Goal: Find specific page/section: Find specific page/section

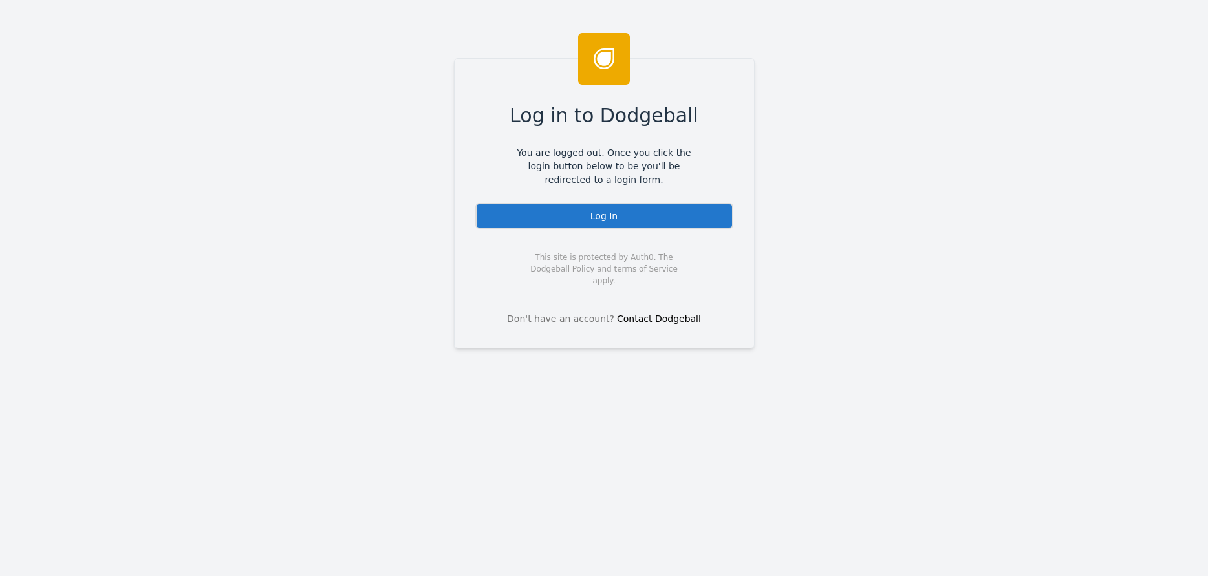
click at [532, 213] on div "Log In" at bounding box center [604, 216] width 258 height 26
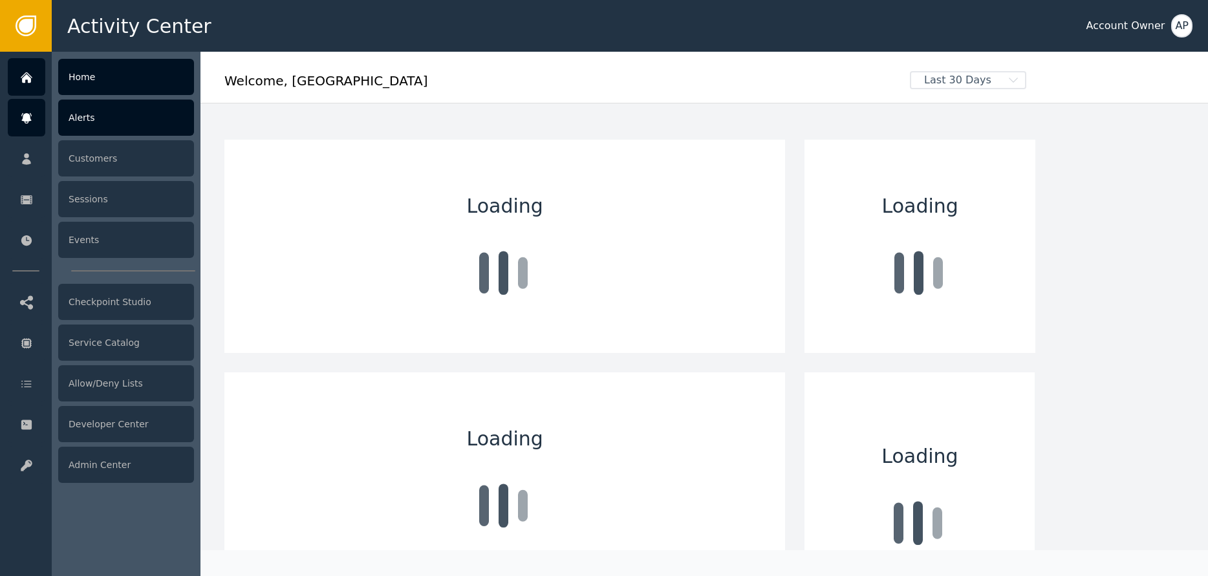
click at [28, 112] on icon at bounding box center [26, 118] width 13 height 14
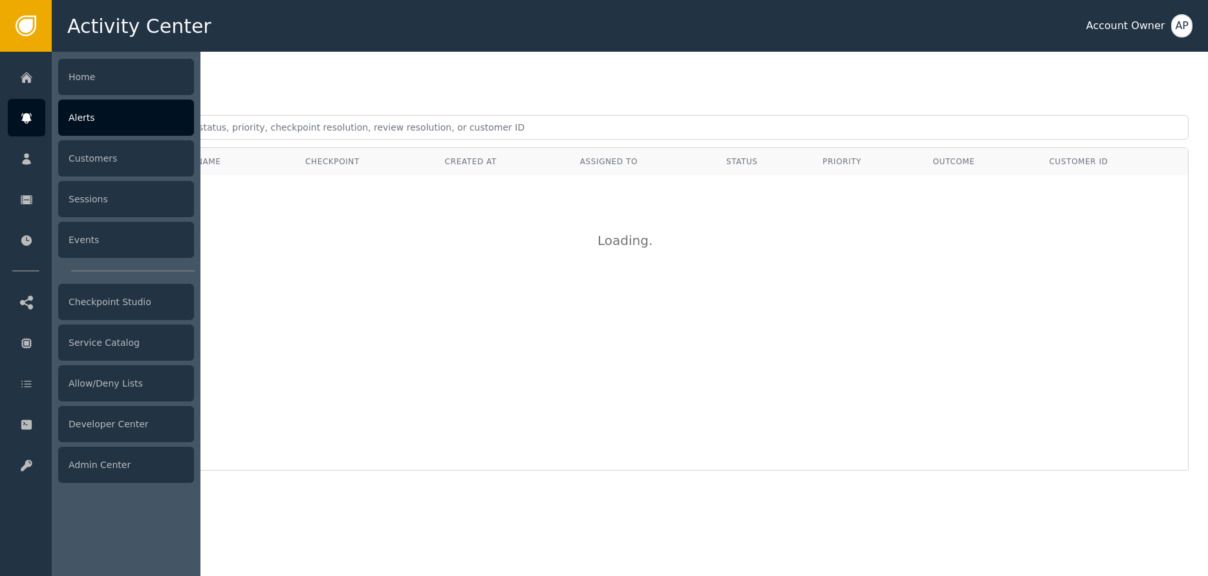
click at [142, 122] on div "Alerts" at bounding box center [126, 118] width 136 height 36
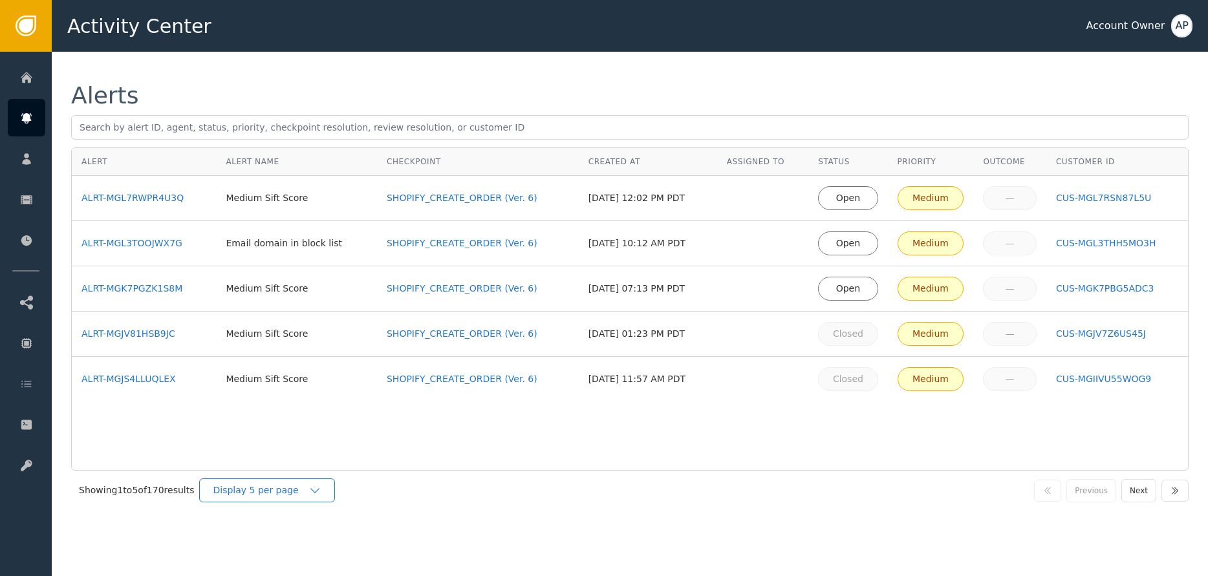
click at [294, 498] on div "Display 5 per page" at bounding box center [267, 491] width 136 height 24
click at [308, 536] on div "Display 25 per page" at bounding box center [270, 544] width 129 height 25
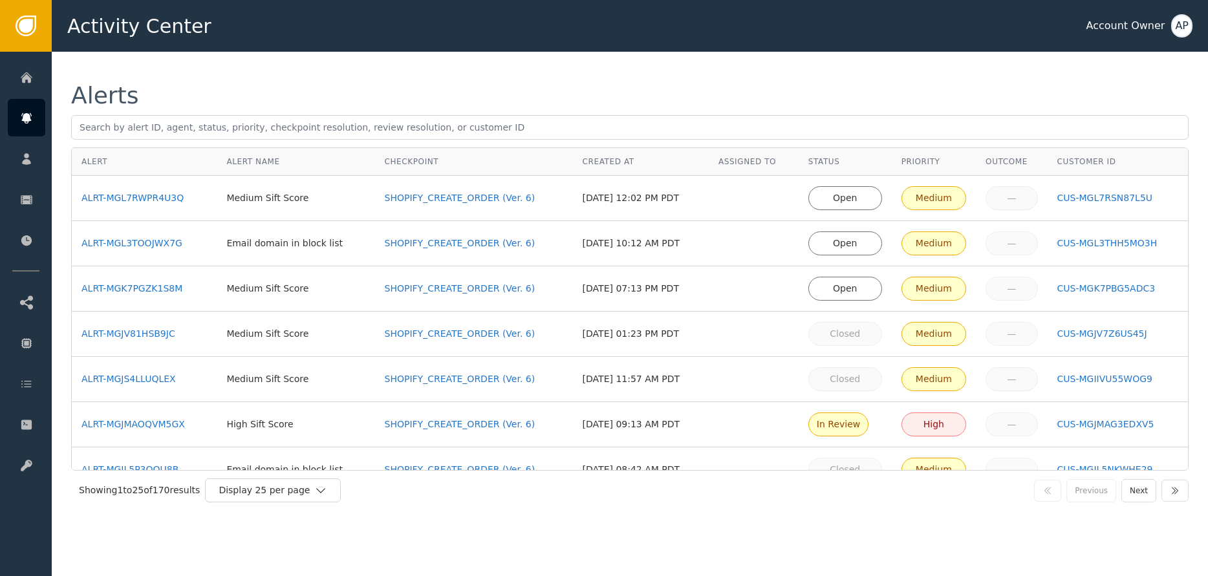
drag, startPoint x: 166, startPoint y: 243, endPoint x: 168, endPoint y: 234, distance: 8.5
drag, startPoint x: 164, startPoint y: 192, endPoint x: 217, endPoint y: 154, distance: 64.8
